Goal: Task Accomplishment & Management: Use online tool/utility

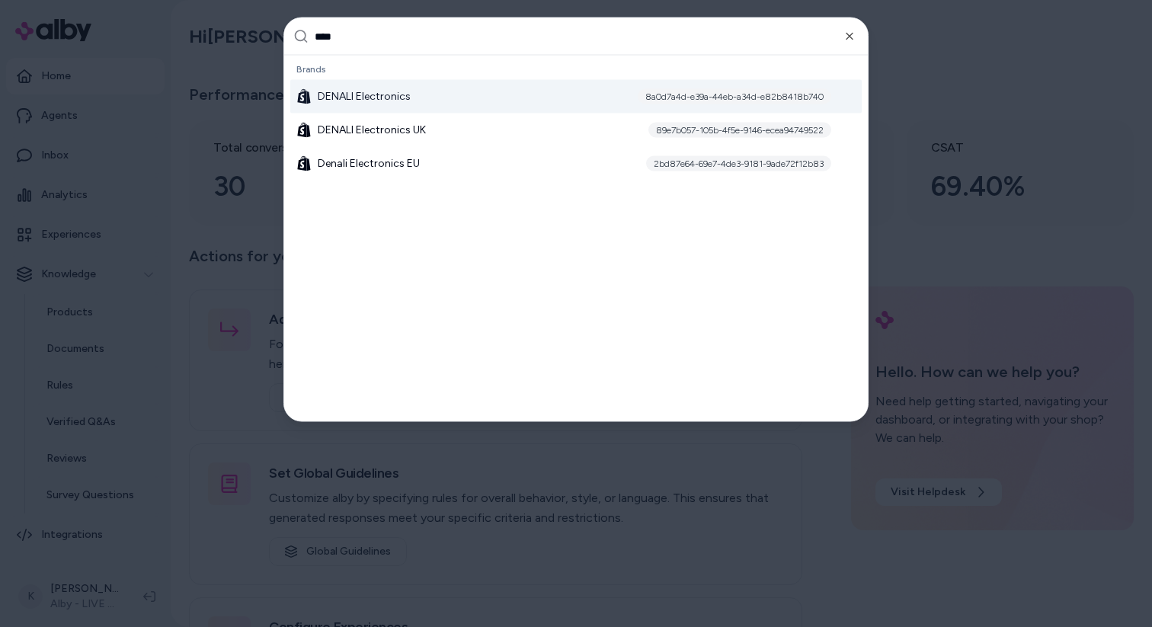
type input "*****"
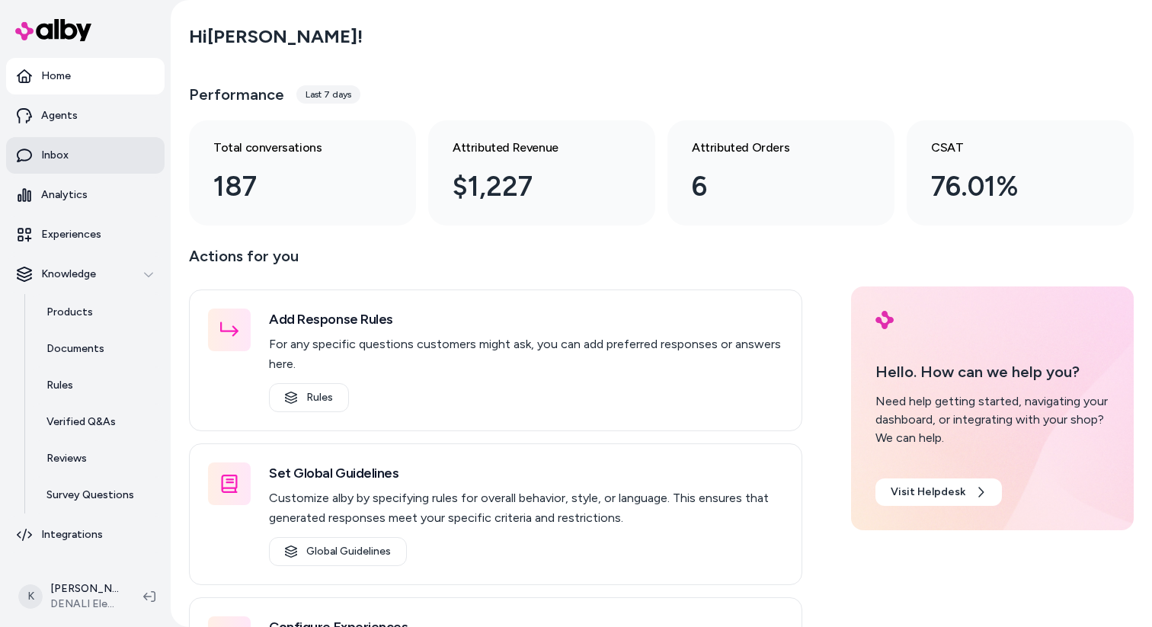
click at [97, 149] on link "Inbox" at bounding box center [85, 155] width 158 height 37
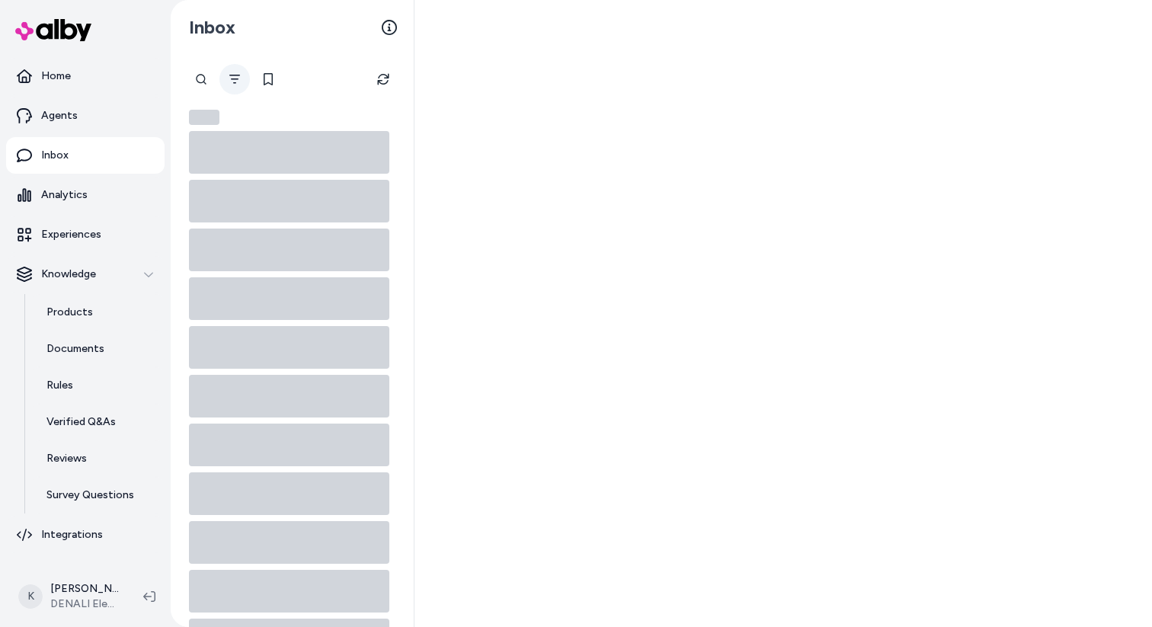
click at [235, 82] on icon "Filter" at bounding box center [234, 79] width 11 height 9
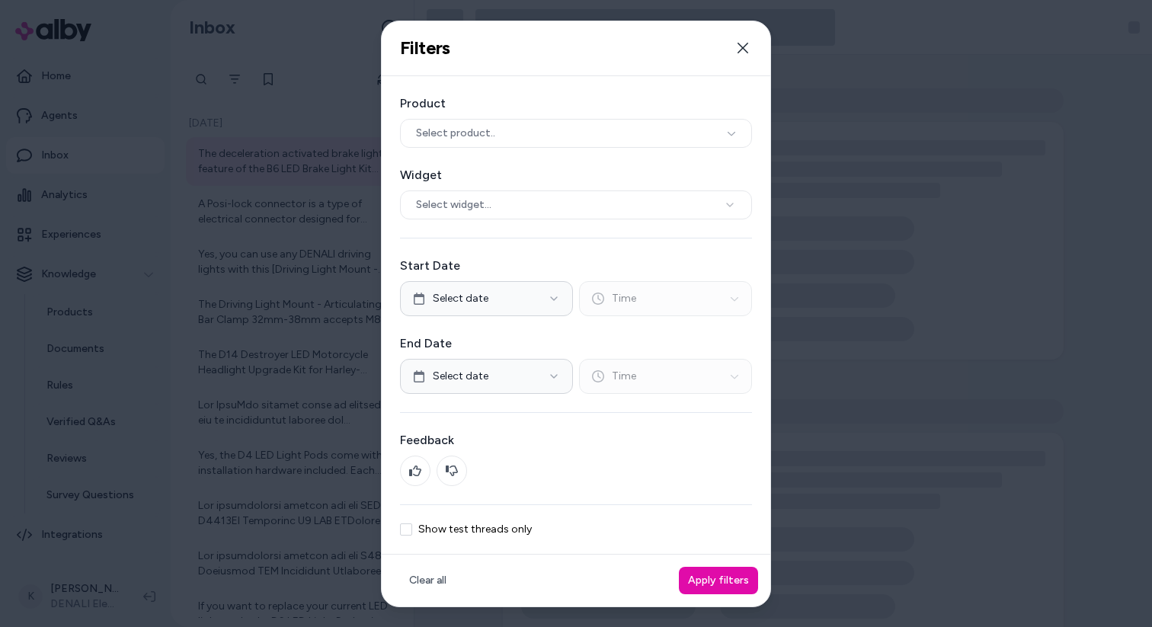
click at [518, 539] on div "Product Select product.. Widget Select widget... Start Date Select date Time En…" at bounding box center [576, 315] width 388 height 478
click at [518, 537] on div "Product Select product.. Widget Select widget... Start Date Select date Time En…" at bounding box center [576, 315] width 388 height 478
click at [524, 535] on div "Product Select product.. Widget Select widget... Start Date Select date Time En…" at bounding box center [576, 315] width 388 height 478
click at [523, 532] on label "Show test threads only" at bounding box center [474, 529] width 113 height 11
click at [412, 532] on button "Show test threads only" at bounding box center [406, 529] width 12 height 12
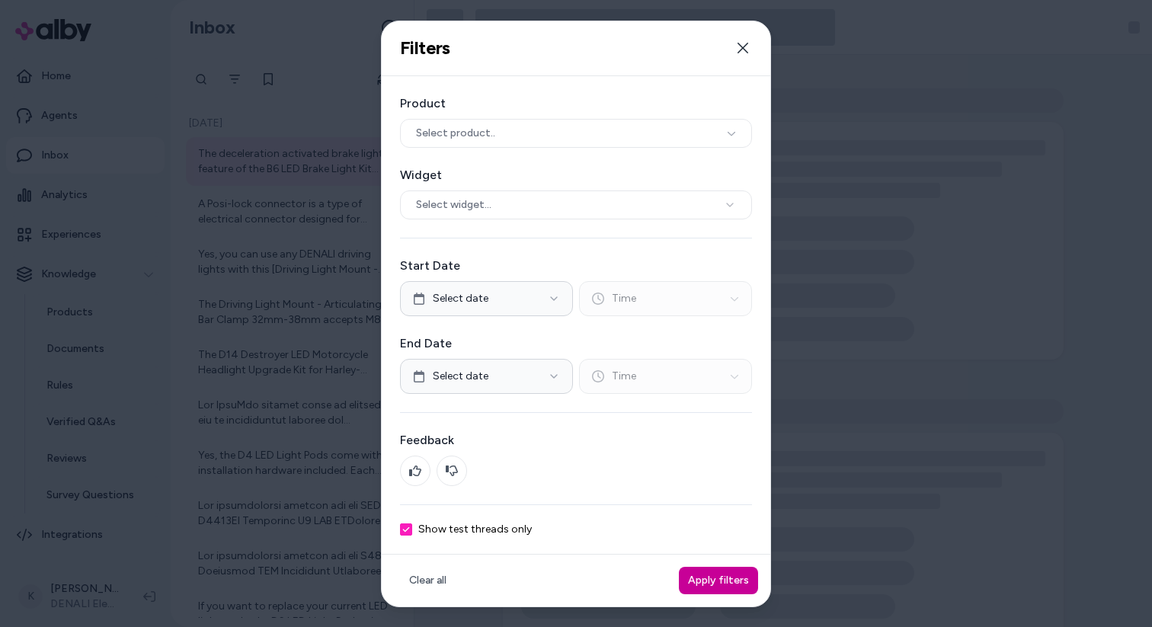
click at [709, 584] on button "Apply filters" at bounding box center [718, 580] width 79 height 27
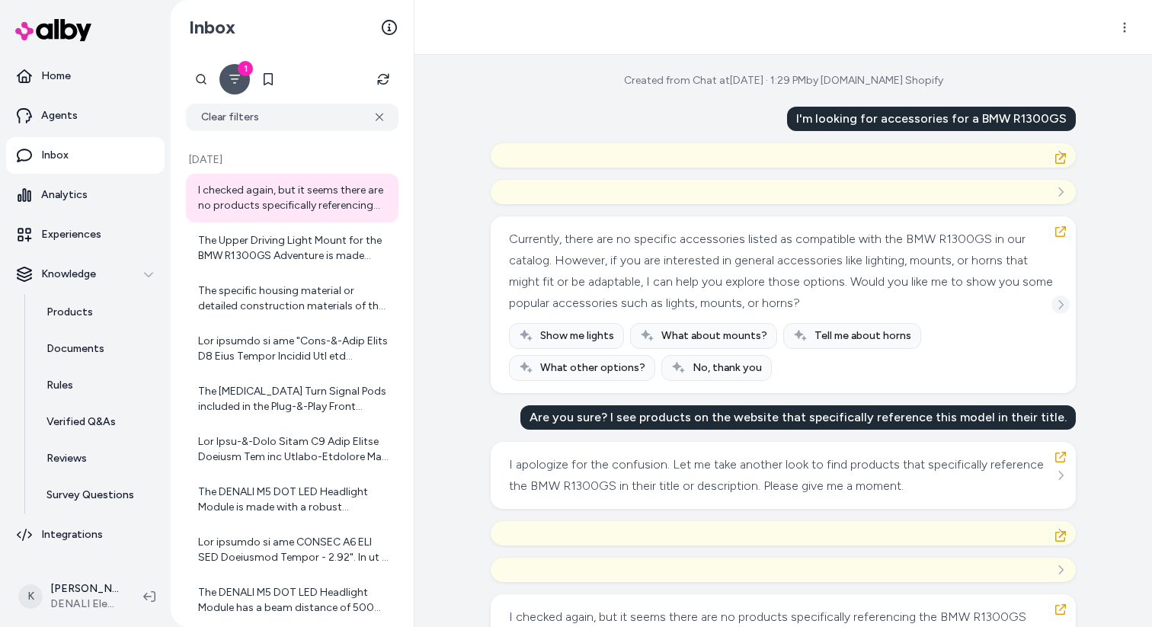
click at [1063, 309] on icon "See more" at bounding box center [1060, 304] width 11 height 11
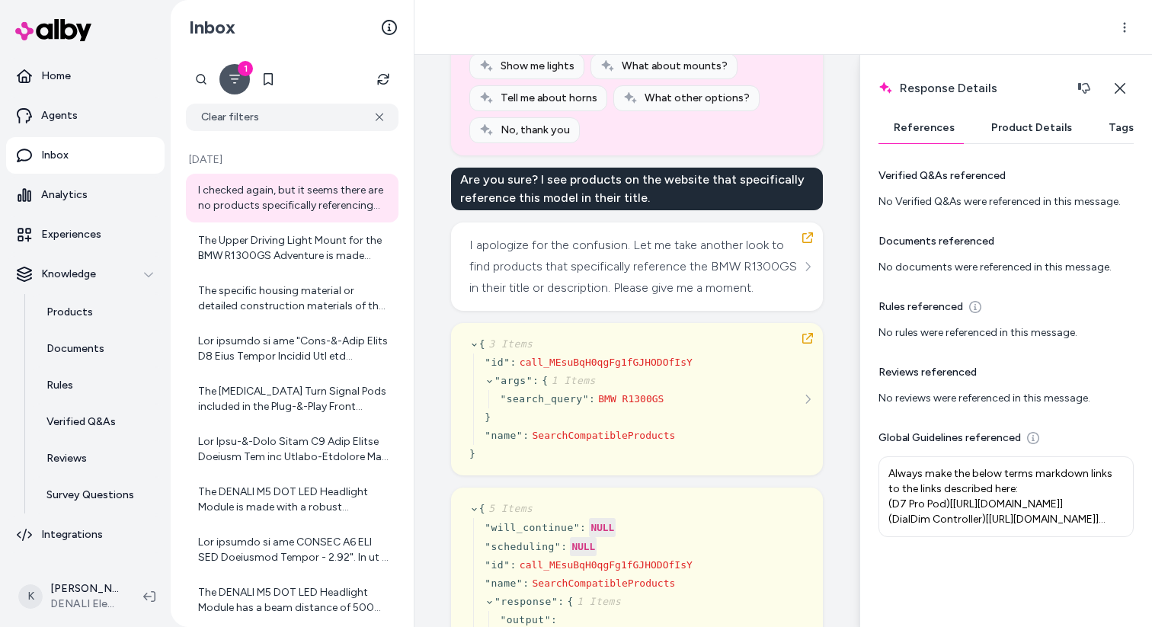
scroll to position [313, 0]
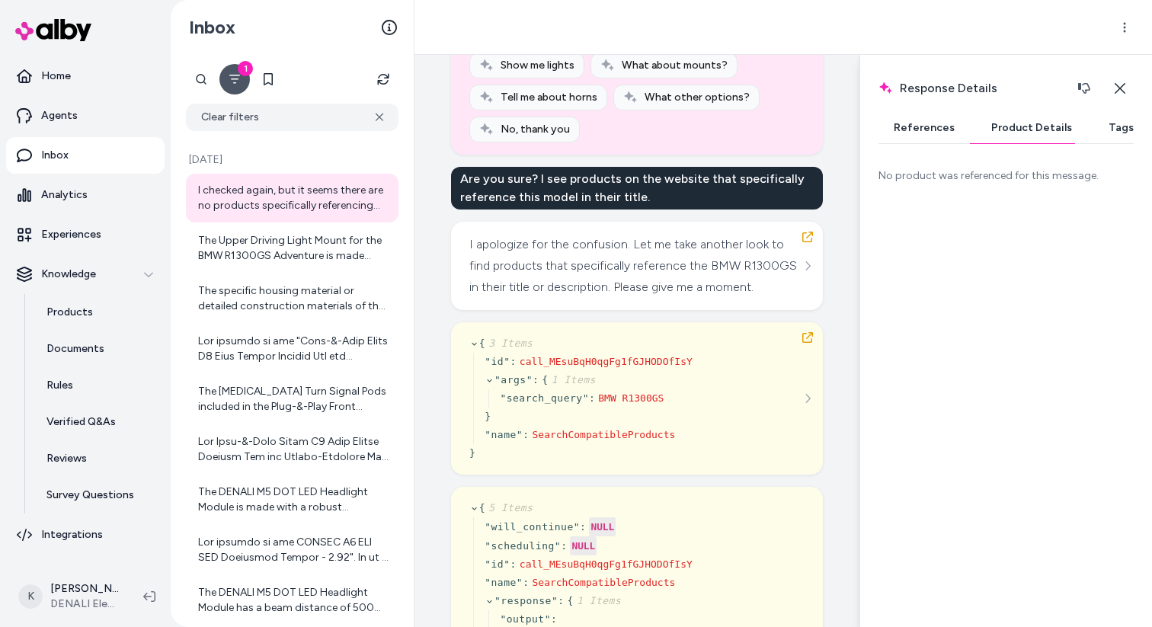
click at [998, 134] on button "Product Details" at bounding box center [1031, 128] width 111 height 30
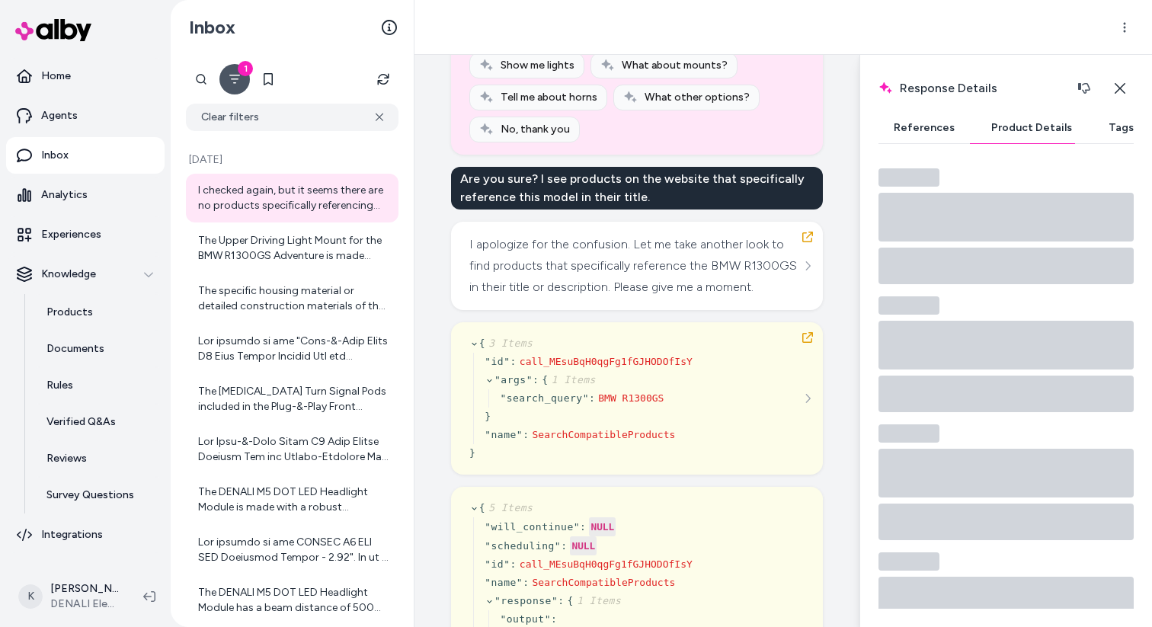
click at [940, 126] on button "References" at bounding box center [923, 128] width 91 height 30
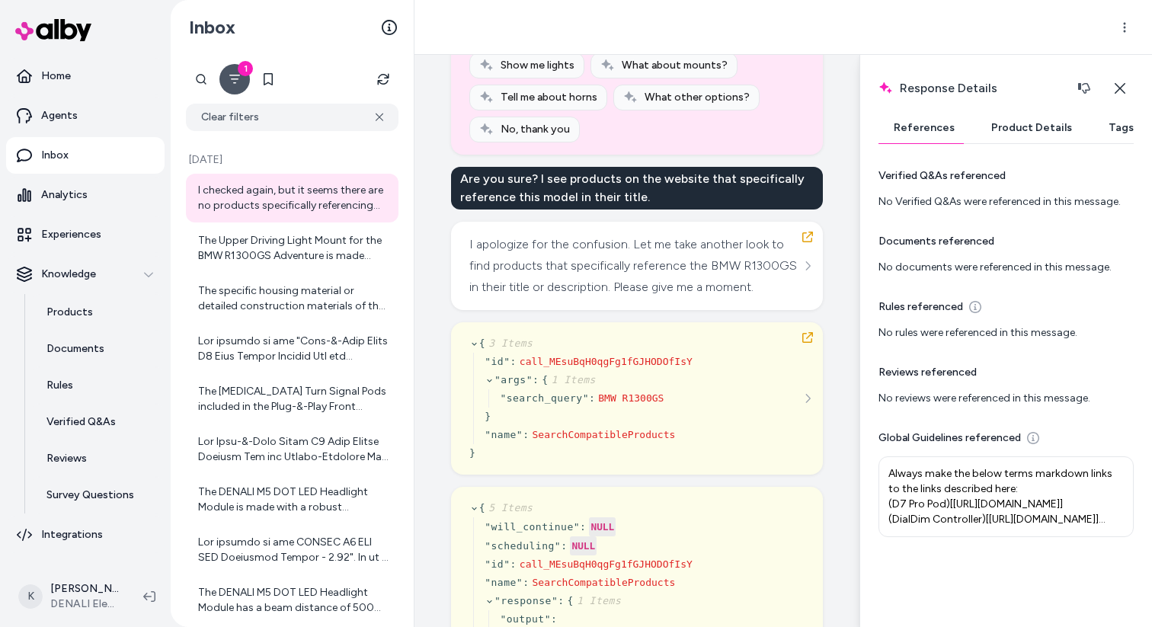
scroll to position [0, 0]
